Goal: Transaction & Acquisition: Book appointment/travel/reservation

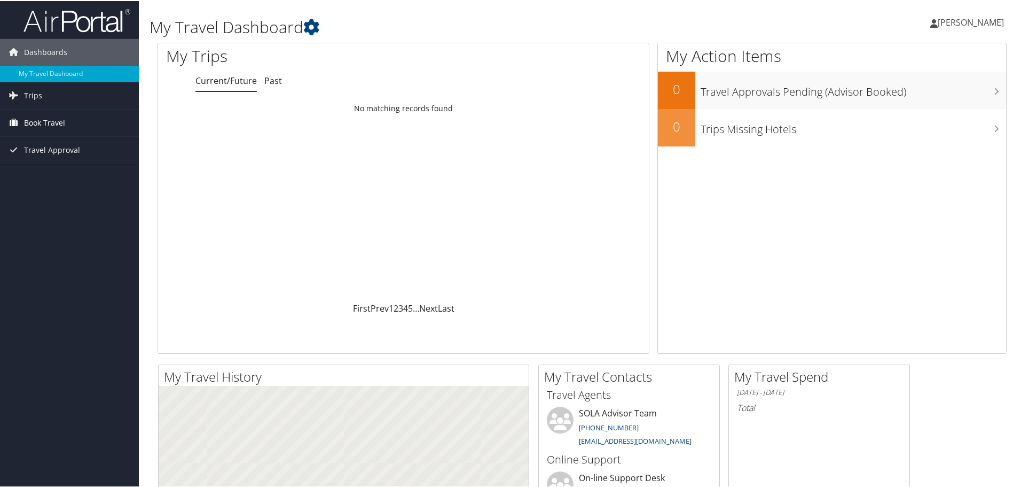
click at [46, 127] on span "Book Travel" at bounding box center [44, 121] width 41 height 27
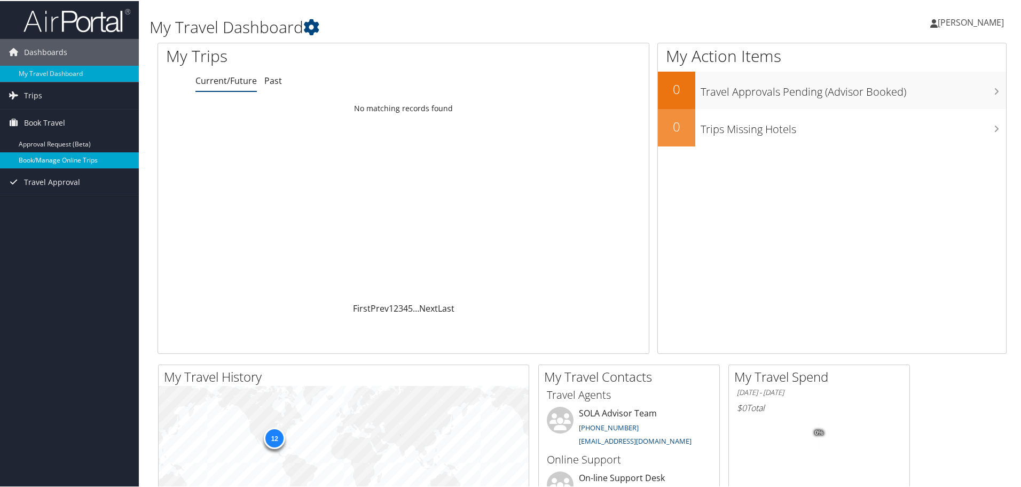
click at [98, 159] on link "Book/Manage Online Trips" at bounding box center [69, 159] width 139 height 16
click at [45, 156] on link "Book/Manage Online Trips" at bounding box center [69, 159] width 139 height 16
